Goal: Information Seeking & Learning: Learn about a topic

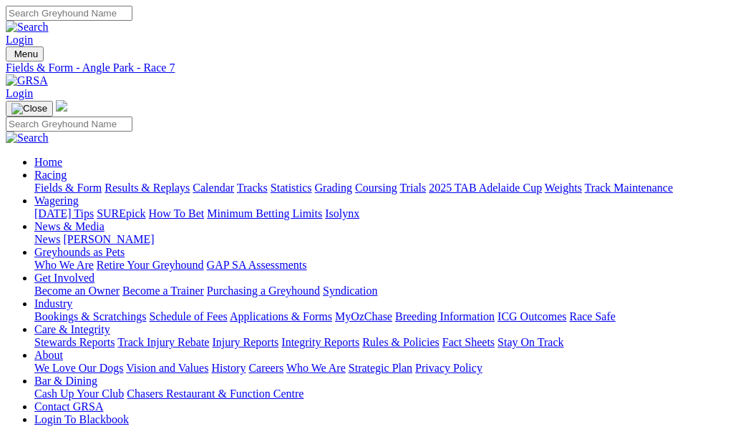
click at [155, 182] on link "Results & Replays" at bounding box center [146, 188] width 85 height 12
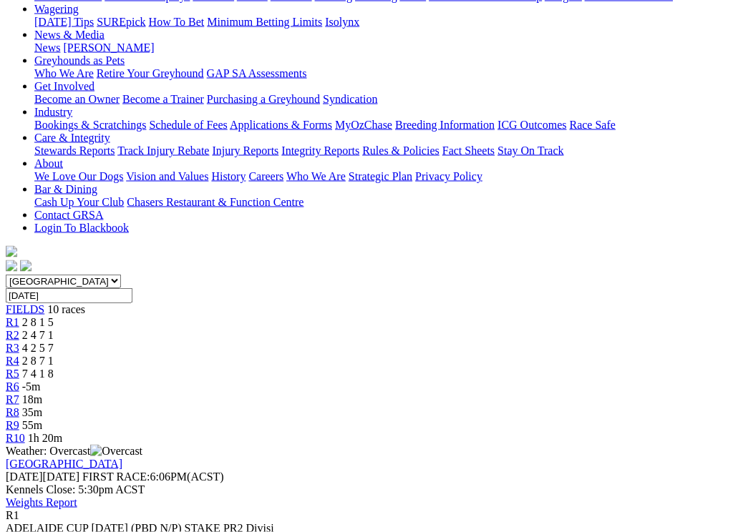
scroll to position [193, 0]
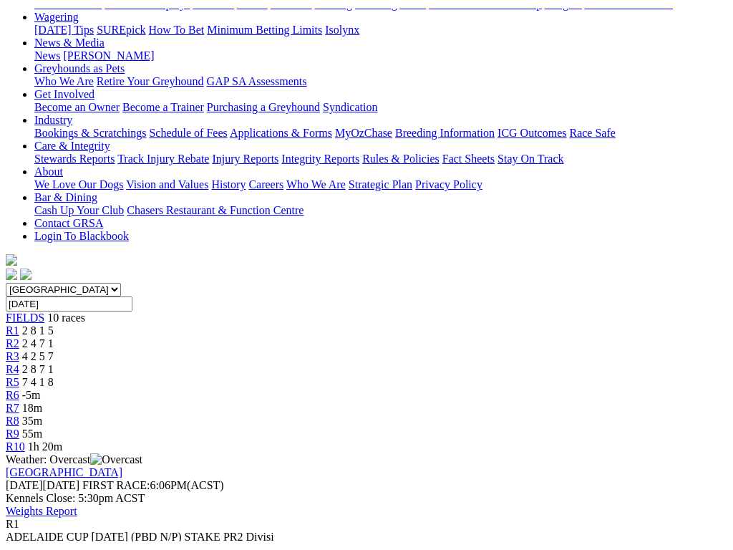
scroll to position [175, 0]
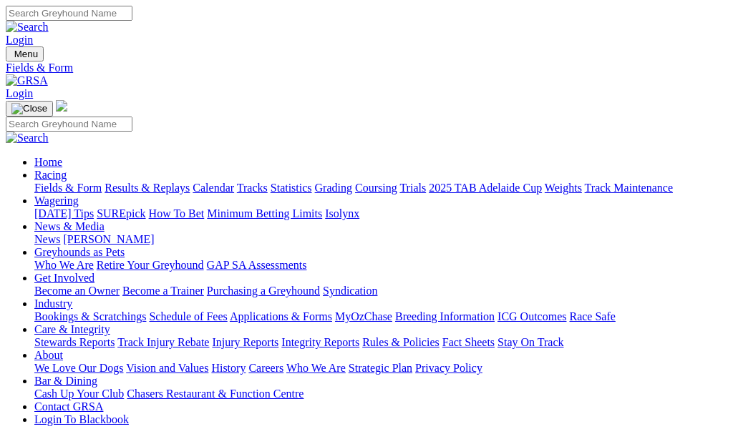
click at [190, 182] on link "Results & Replays" at bounding box center [146, 188] width 85 height 12
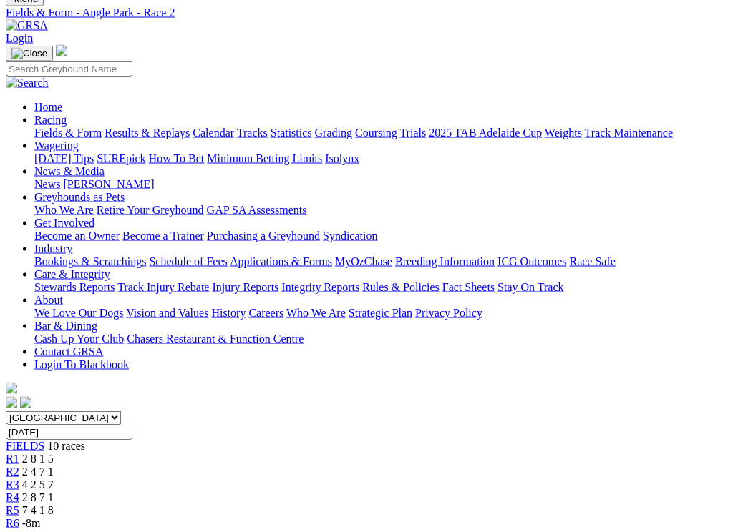
scroll to position [59, 0]
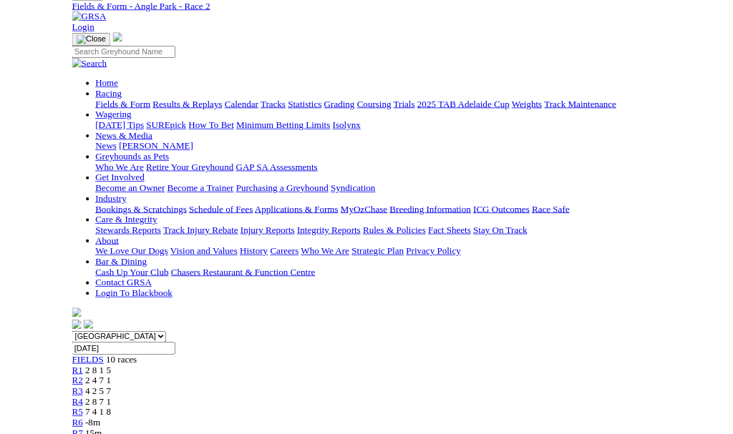
scroll to position [99, 0]
